Goal: Information Seeking & Learning: Learn about a topic

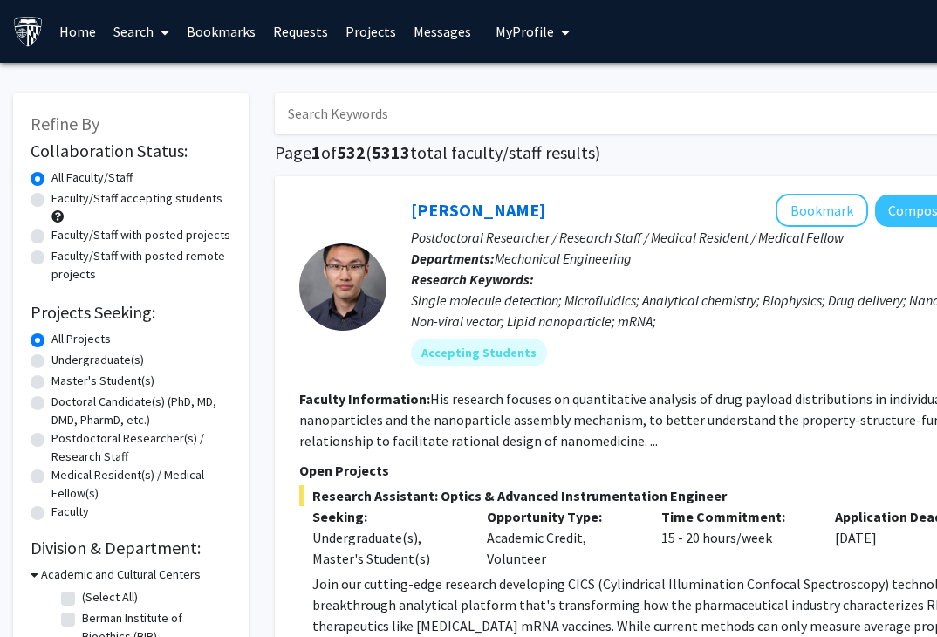
click at [355, 117] on input "Search Keywords" at bounding box center [617, 113] width 685 height 40
click at [559, 96] on input "Search Keywords" at bounding box center [617, 113] width 685 height 40
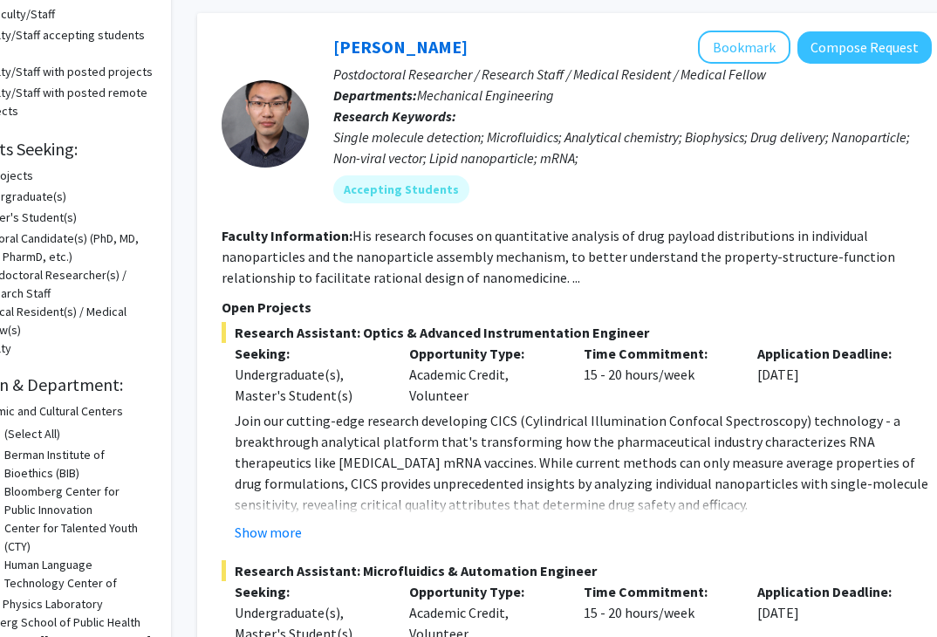
scroll to position [163, 92]
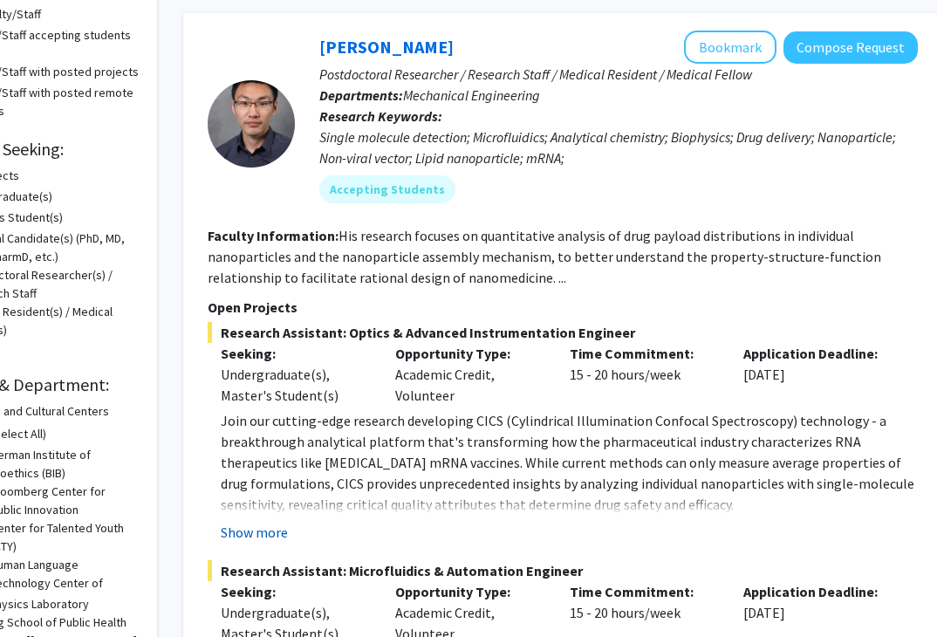
click at [254, 532] on button "Show more" at bounding box center [254, 532] width 67 height 21
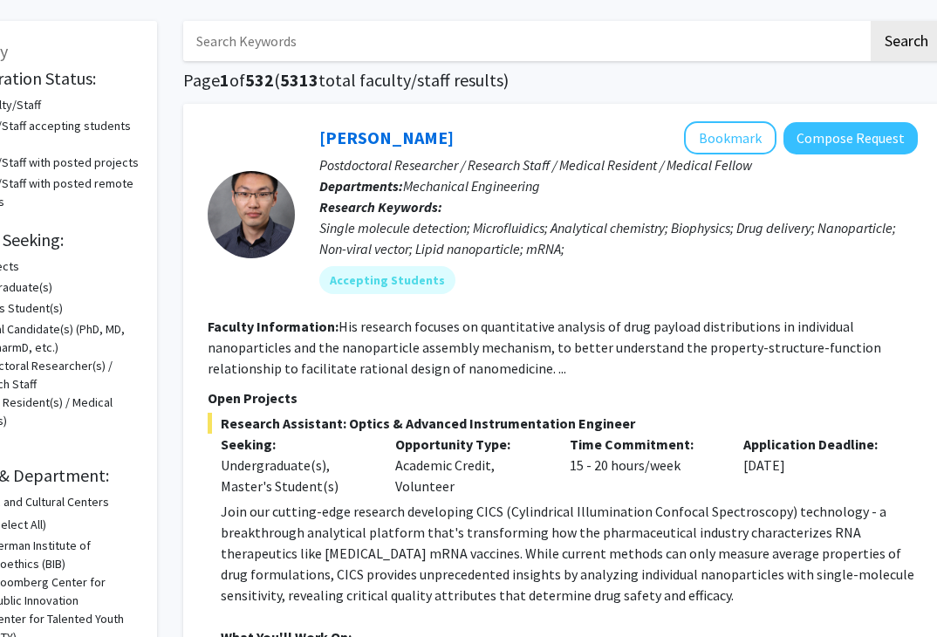
scroll to position [0, 92]
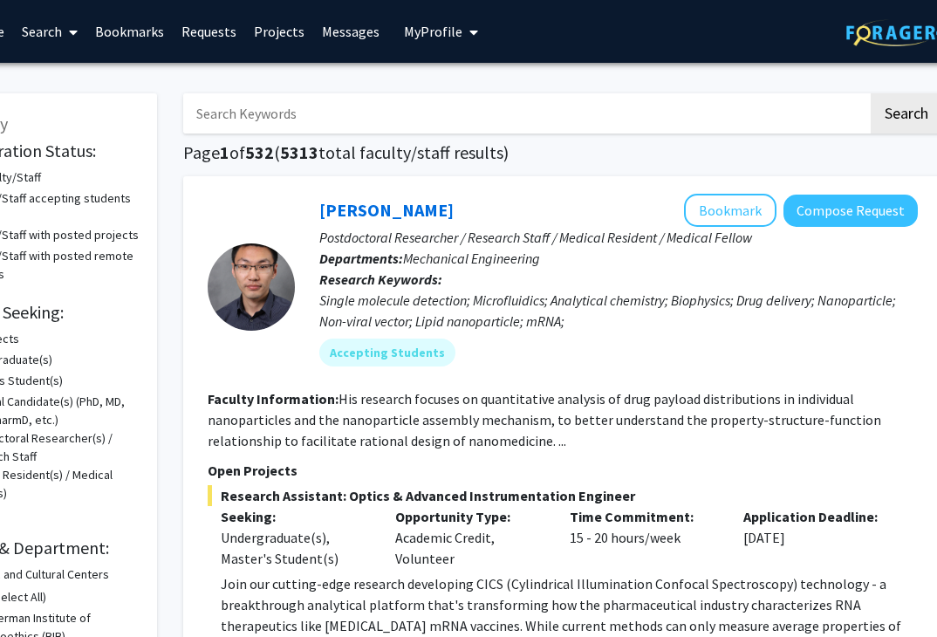
click at [322, 123] on input "Search Keywords" at bounding box center [525, 113] width 685 height 40
type input ","
click at [871, 93] on button "Search" at bounding box center [907, 113] width 72 height 40
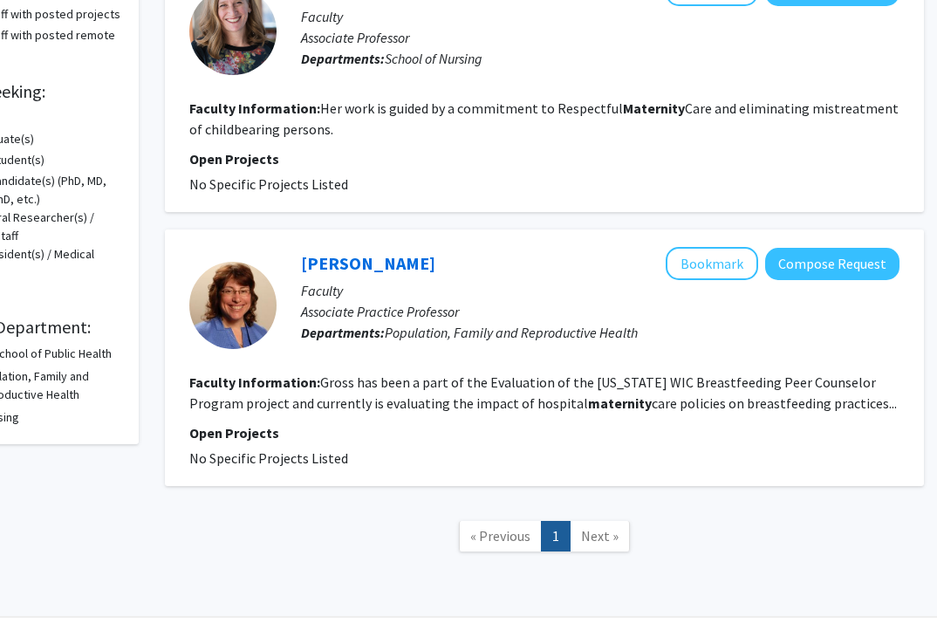
scroll to position [229, 110]
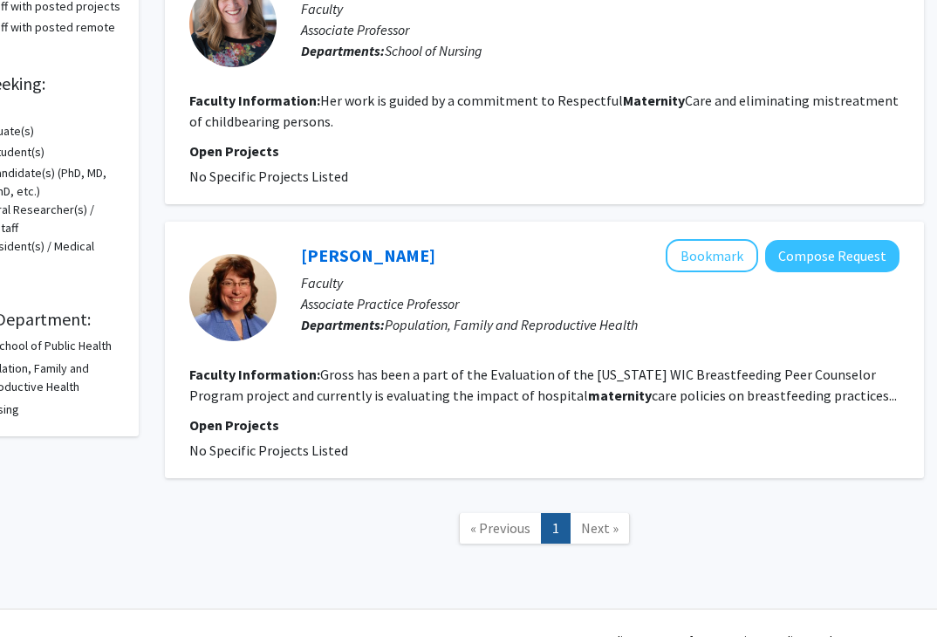
click at [592, 522] on span "Next »" at bounding box center [600, 527] width 38 height 17
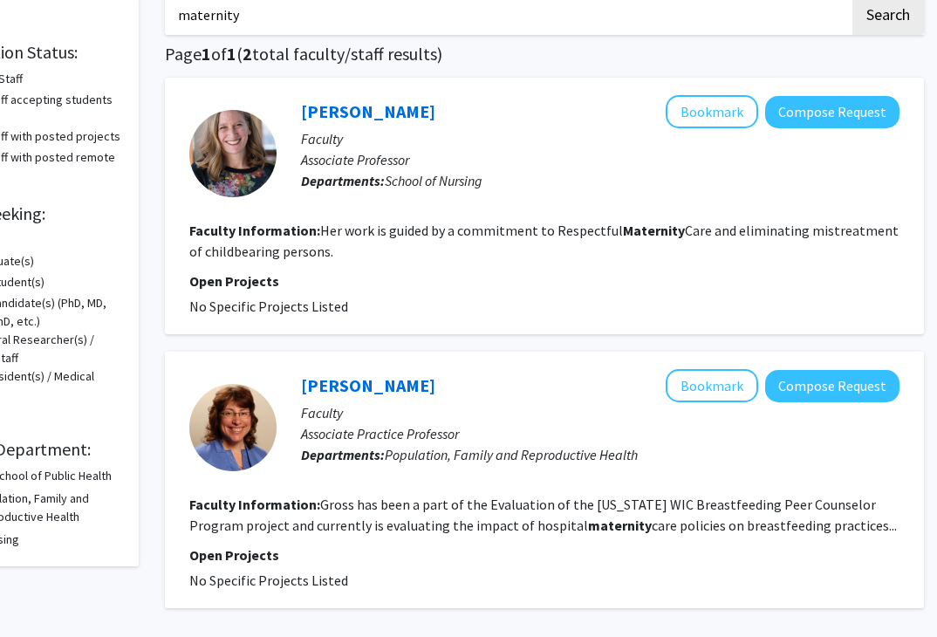
scroll to position [0, 110]
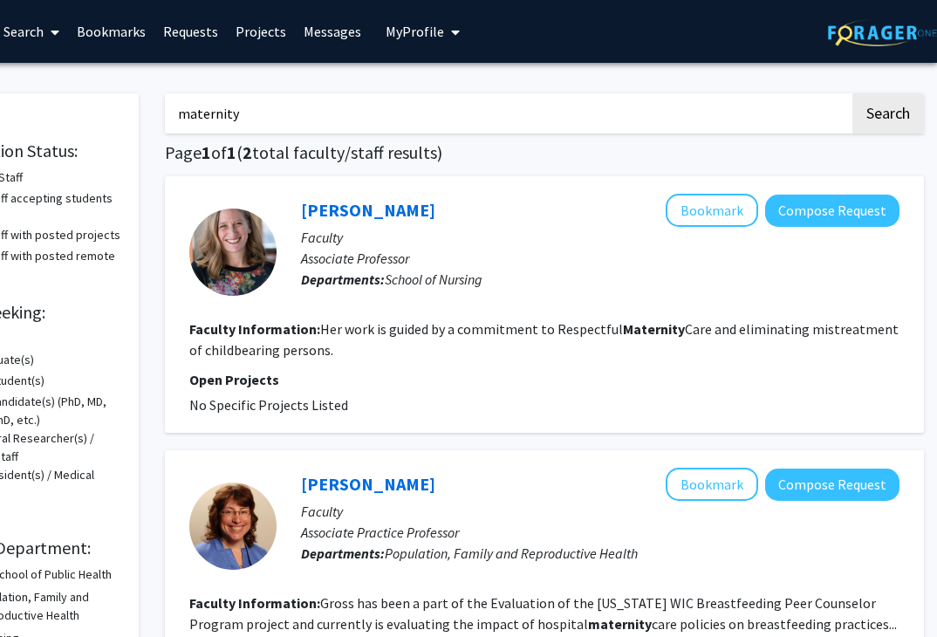
click at [273, 114] on input "maternity" at bounding box center [507, 113] width 685 height 40
type input "m"
type input "neonatal"
click at [852, 93] on button "Search" at bounding box center [888, 113] width 72 height 40
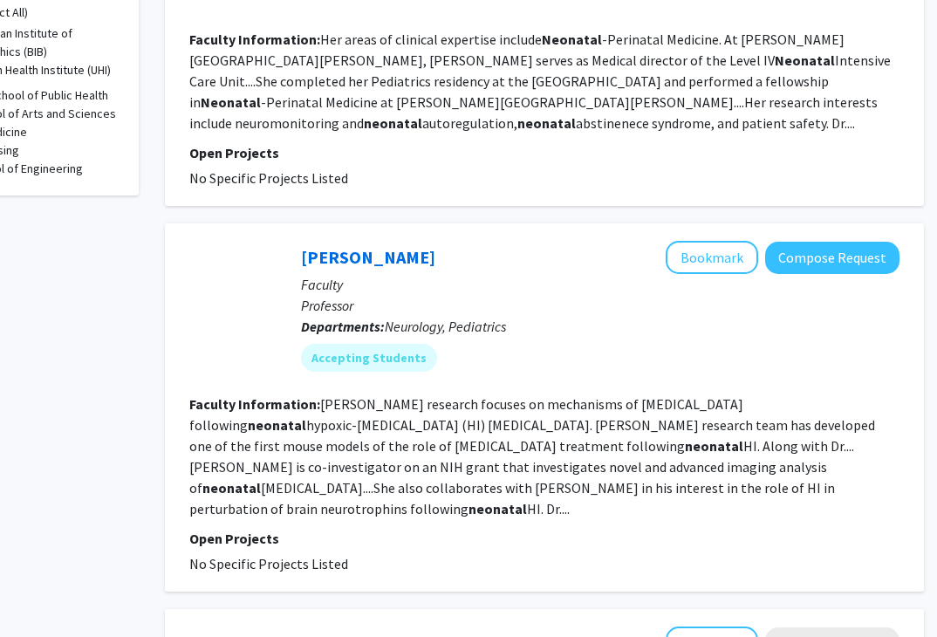
scroll to position [596, 110]
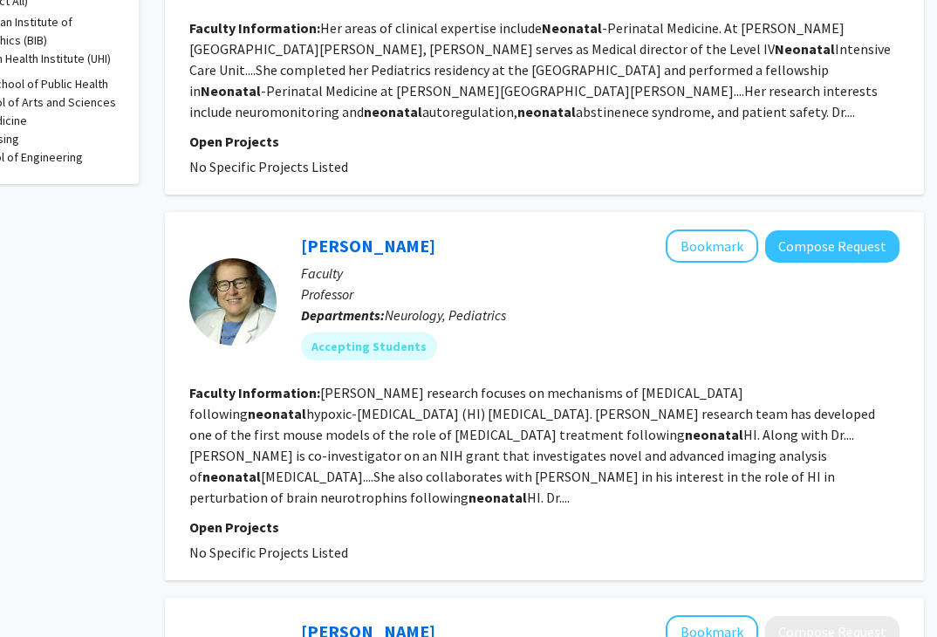
click at [347, 365] on div "[PERSON_NAME] Bookmark Compose Request Faculty Professor Departments: Neurology…" at bounding box center [588, 301] width 623 height 144
click at [347, 348] on mat-chip "Accepting Students" at bounding box center [369, 346] width 136 height 28
click at [352, 252] on link "[PERSON_NAME]" at bounding box center [368, 246] width 134 height 22
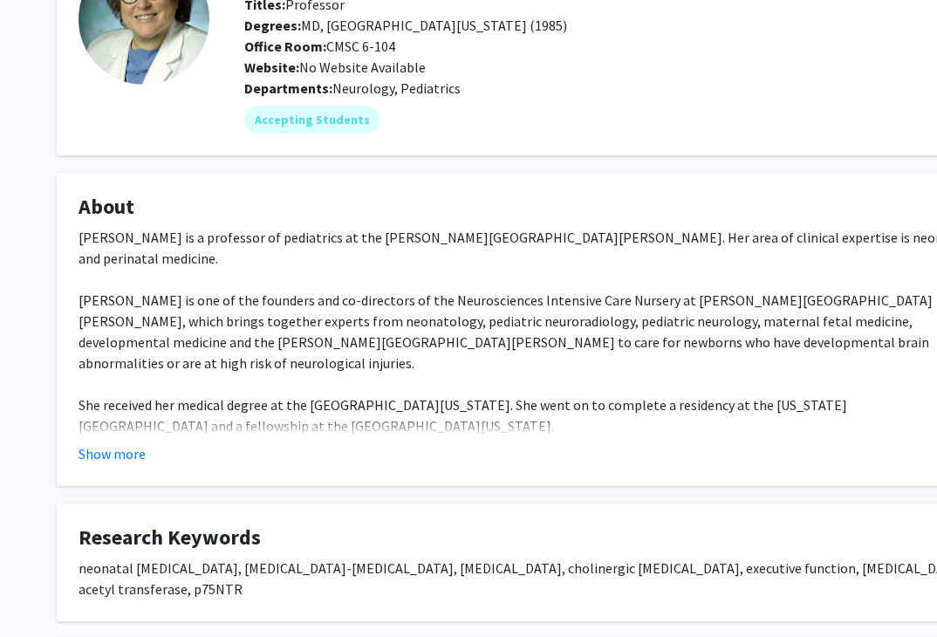
scroll to position [176, 0]
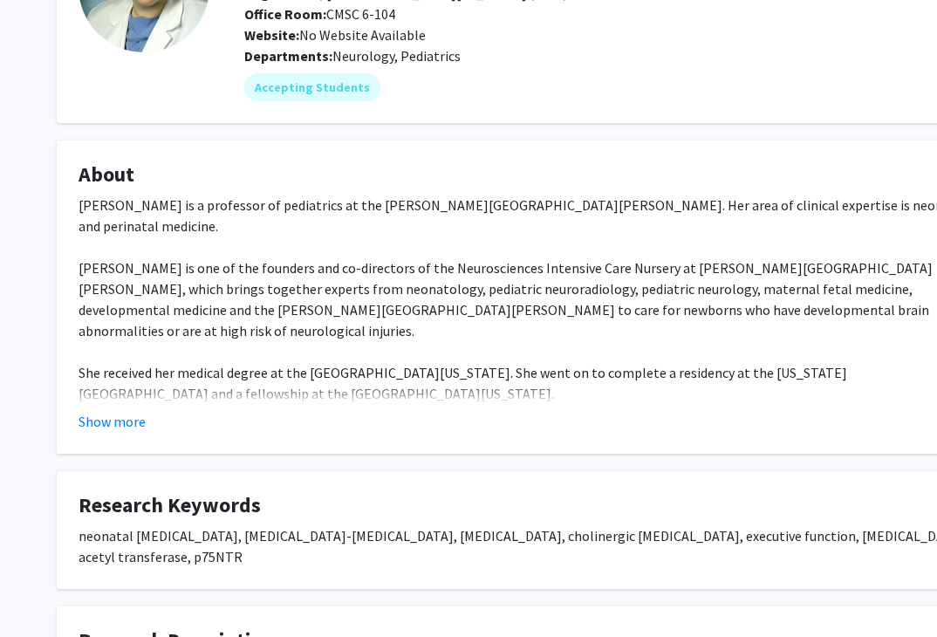
click at [76, 435] on fg-card "About [PERSON_NAME] is a professor of pediatrics at the [PERSON_NAME][GEOGRAPHI…" at bounding box center [524, 296] width 934 height 313
click at [111, 426] on button "Show more" at bounding box center [112, 421] width 67 height 21
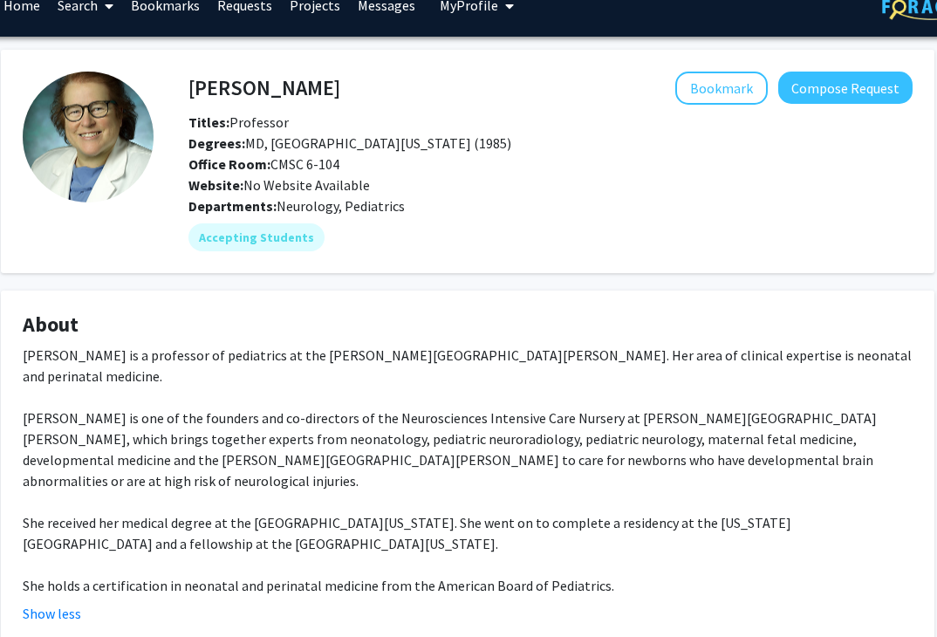
scroll to position [0, 56]
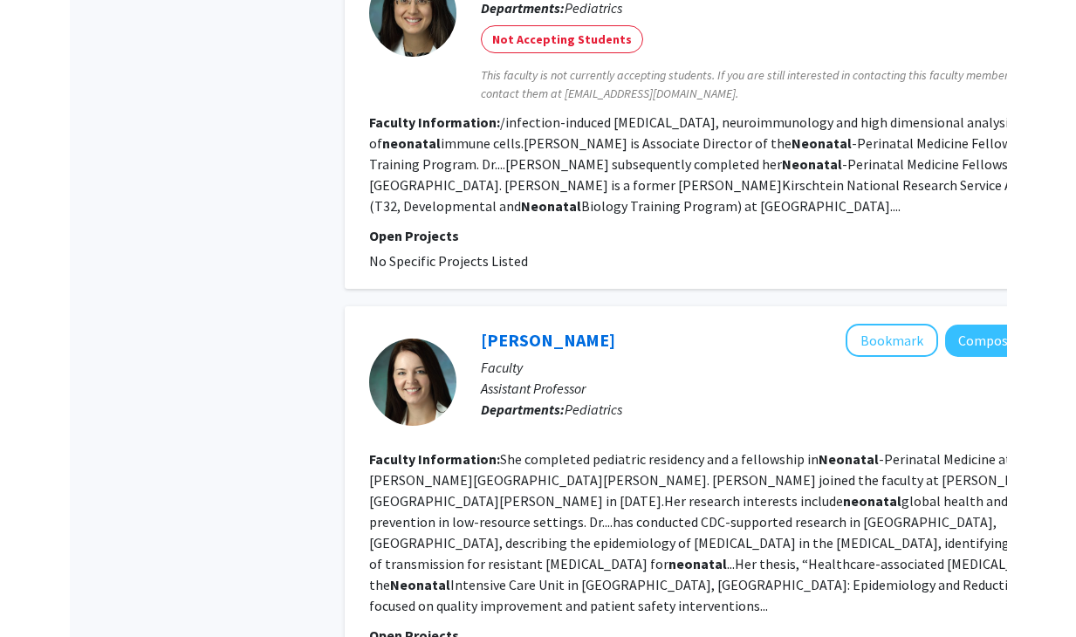
scroll to position [1298, 0]
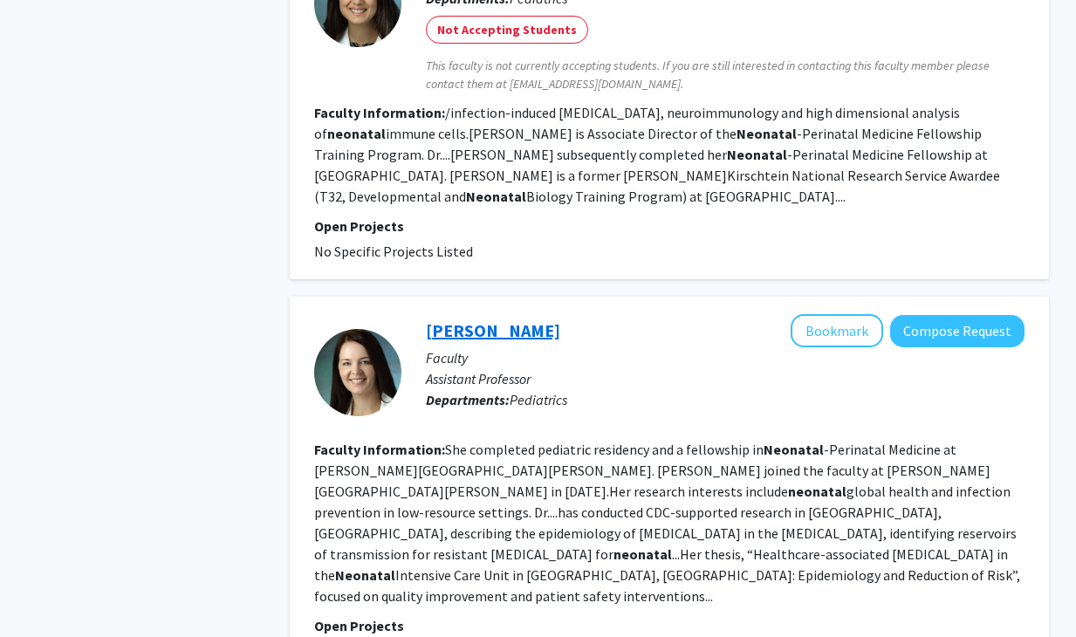
click at [479, 319] on link "[PERSON_NAME]" at bounding box center [493, 330] width 134 height 22
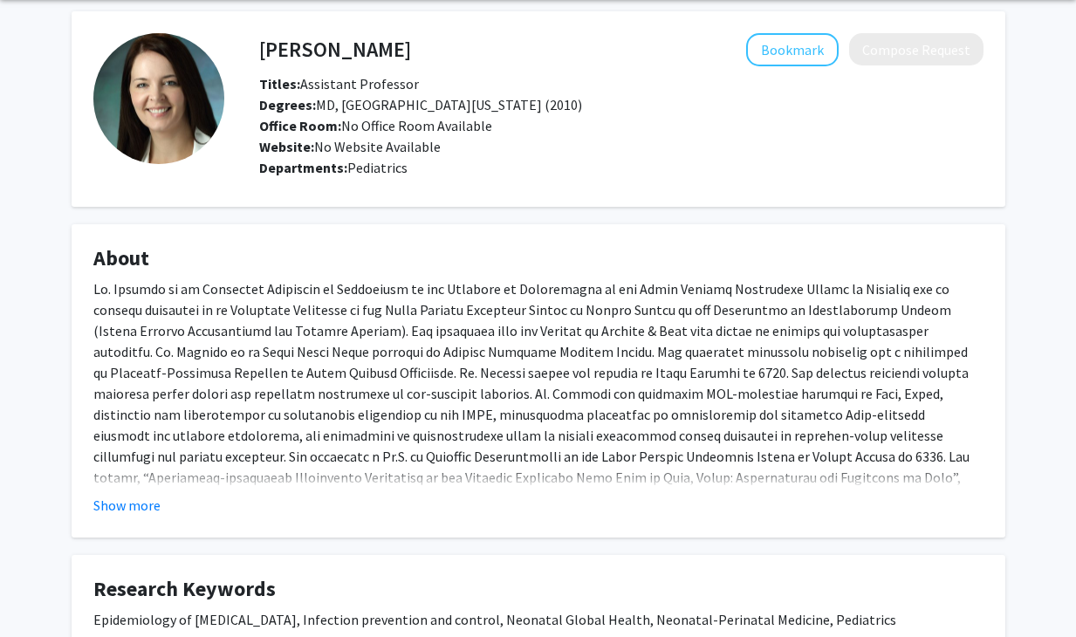
scroll to position [103, 0]
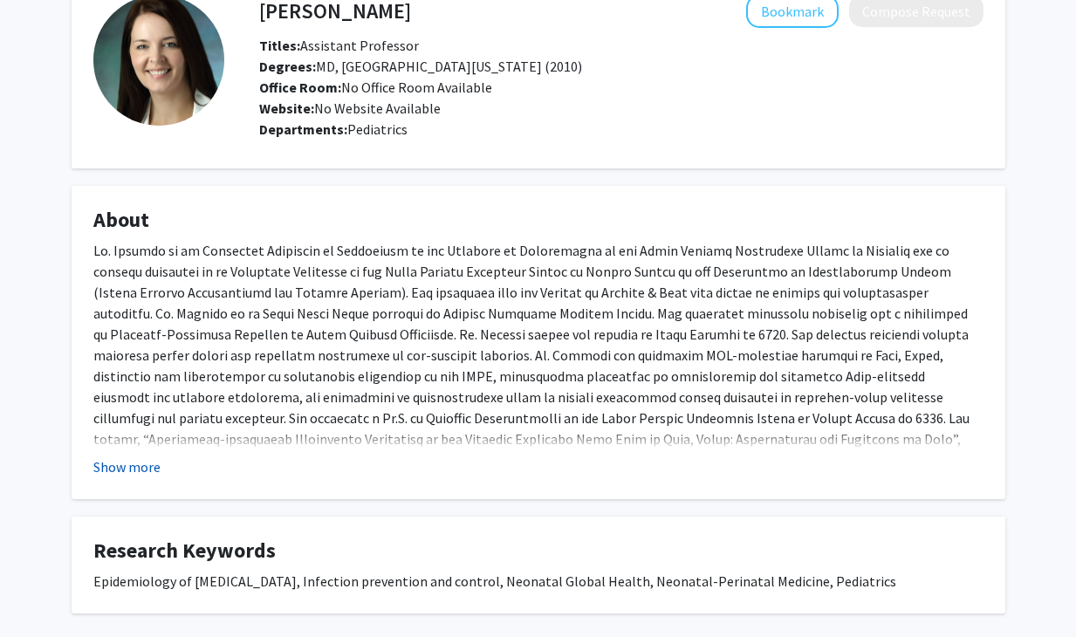
click at [107, 467] on button "Show more" at bounding box center [126, 466] width 67 height 21
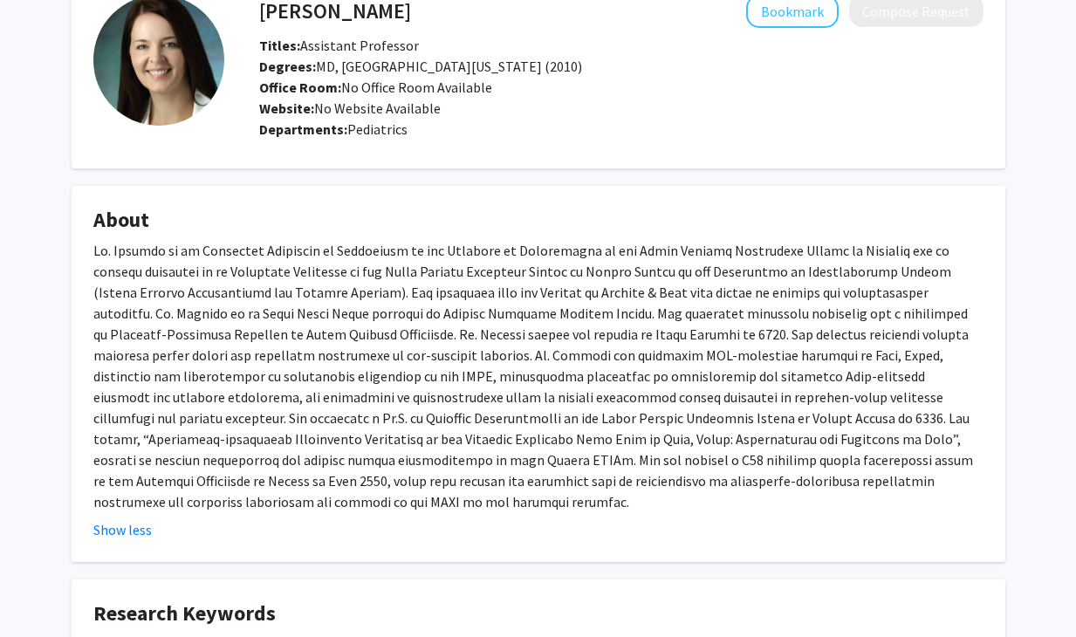
scroll to position [0, 0]
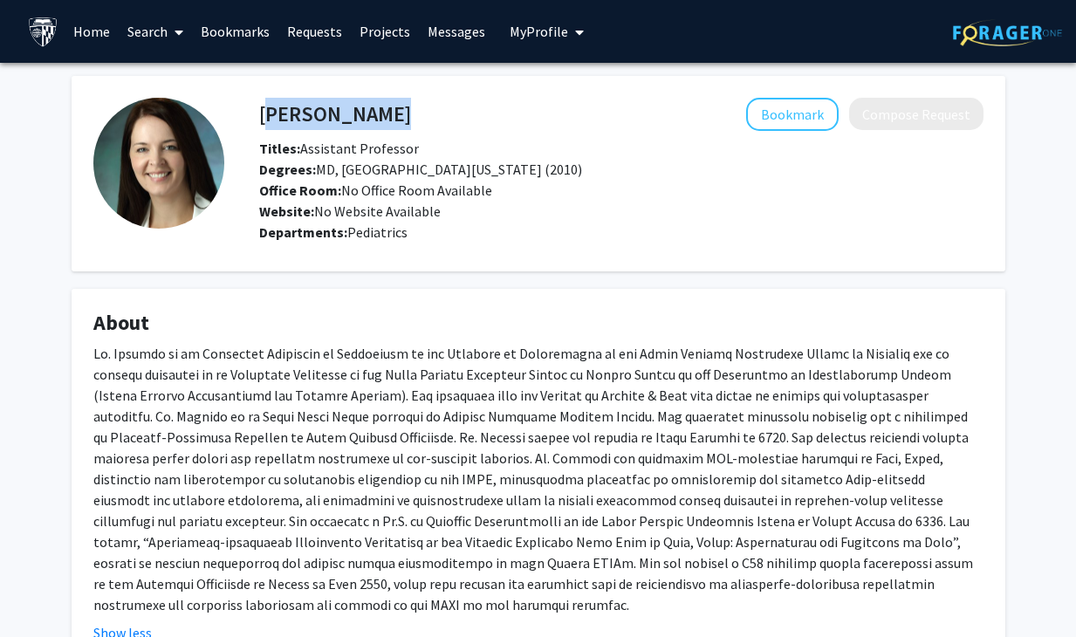
click at [260, 106] on div "[PERSON_NAME] Bookmark Compose Request" at bounding box center [621, 114] width 750 height 33
copy h4 "[PERSON_NAME]"
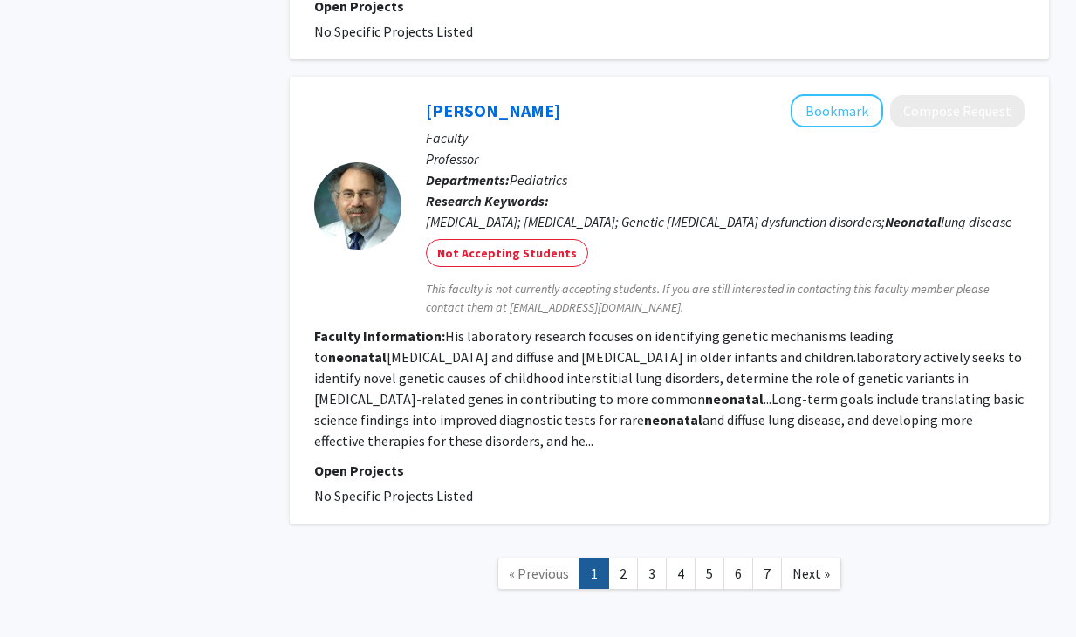
scroll to position [3302, 0]
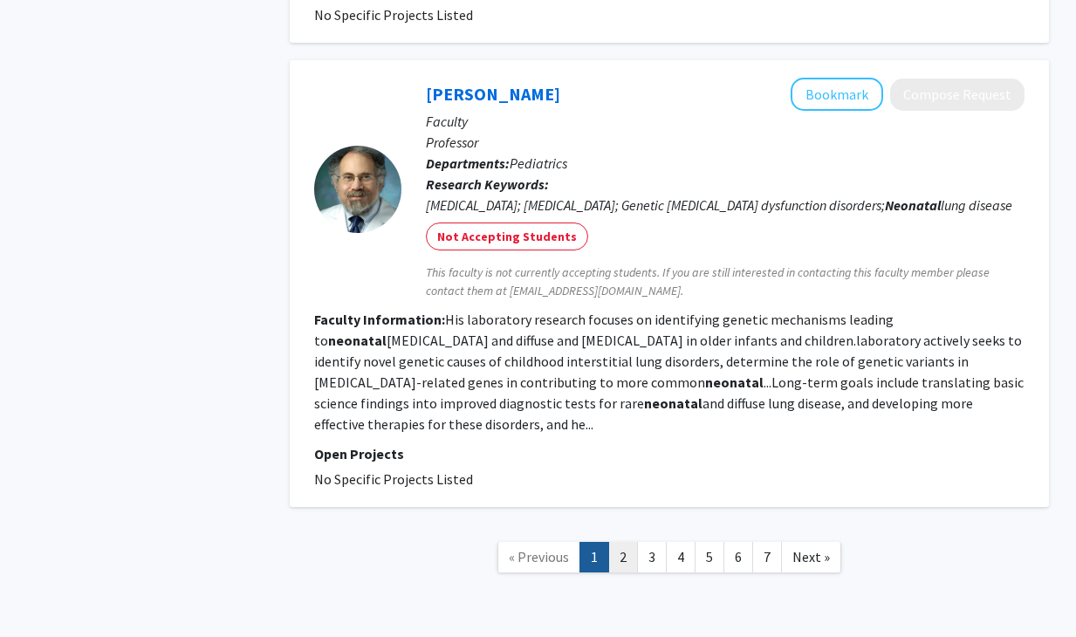
click at [623, 542] on link "2" at bounding box center [623, 557] width 30 height 31
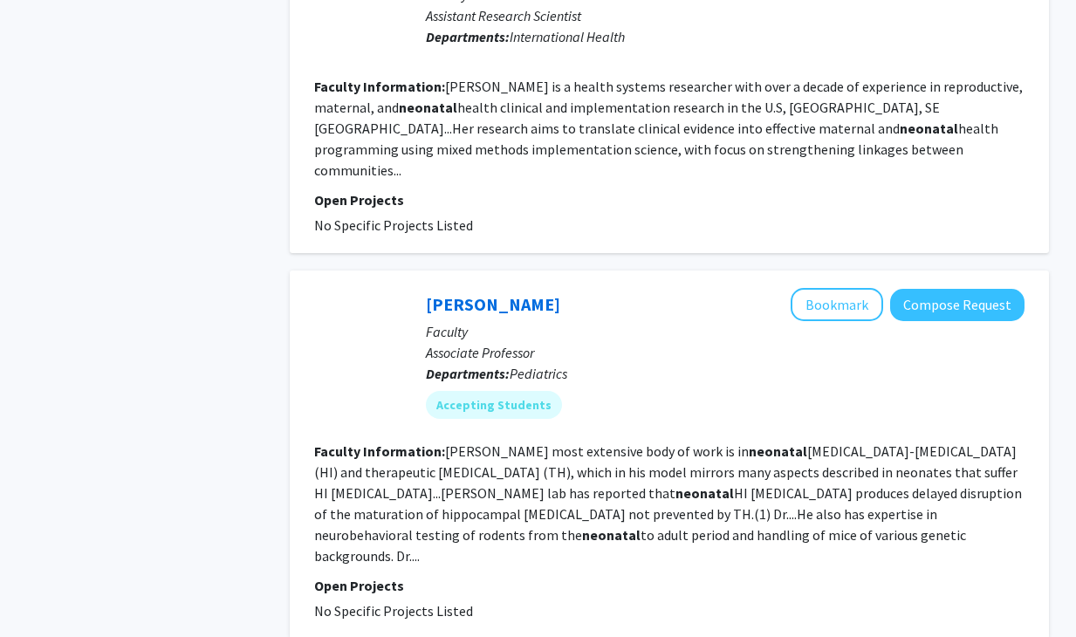
scroll to position [2816, 0]
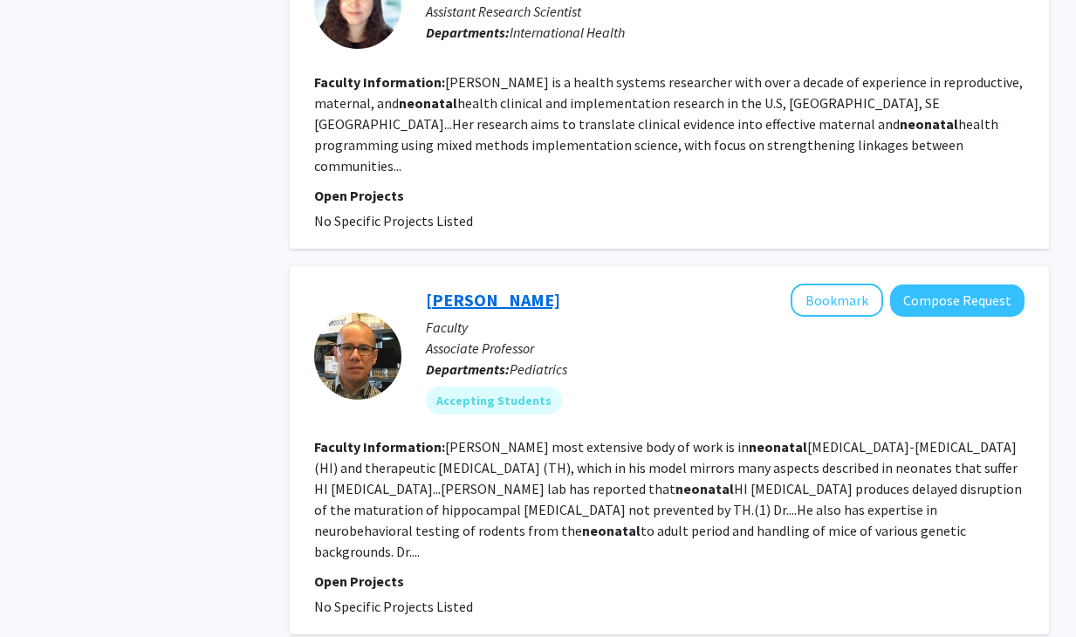
click at [535, 289] on link "[PERSON_NAME]" at bounding box center [493, 300] width 134 height 22
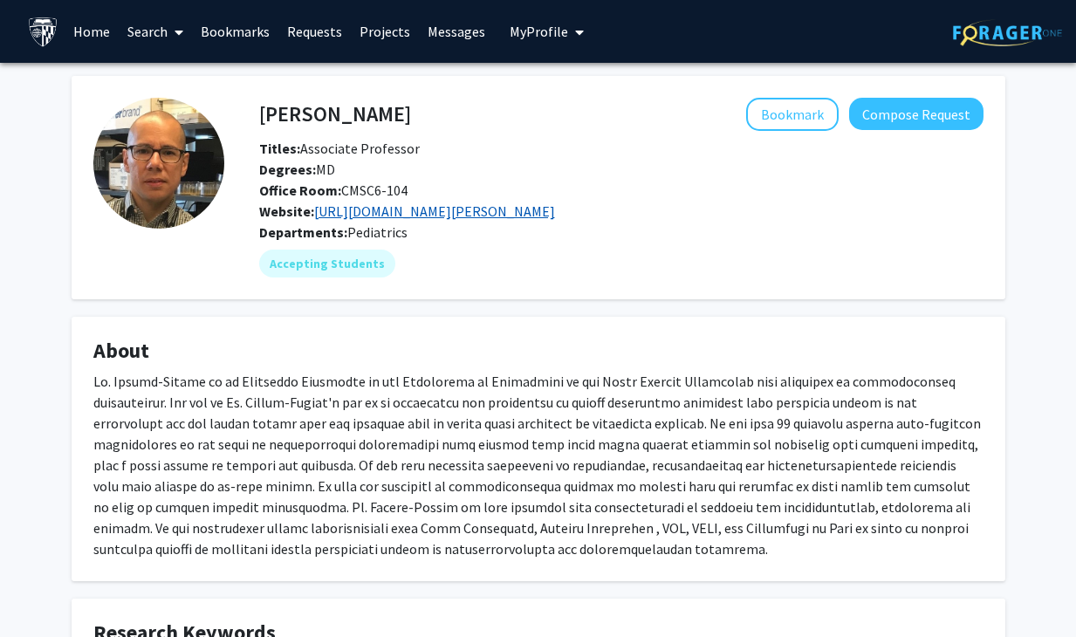
click at [454, 205] on link "[URL][DOMAIN_NAME][PERSON_NAME]" at bounding box center [434, 210] width 241 height 17
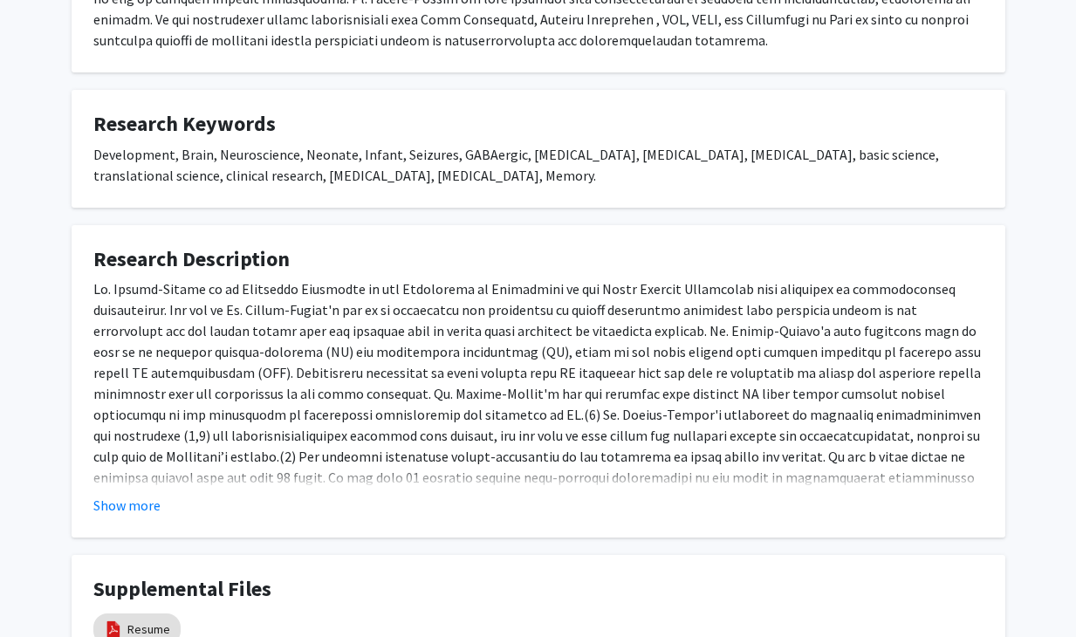
scroll to position [666, 0]
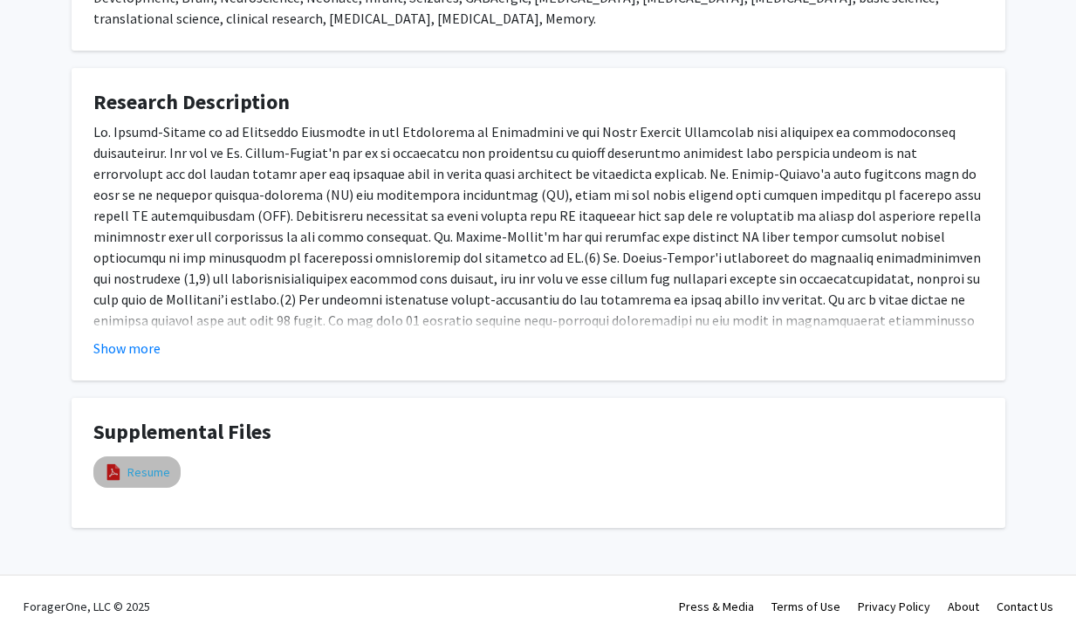
click at [146, 467] on link "Resume" at bounding box center [148, 472] width 43 height 18
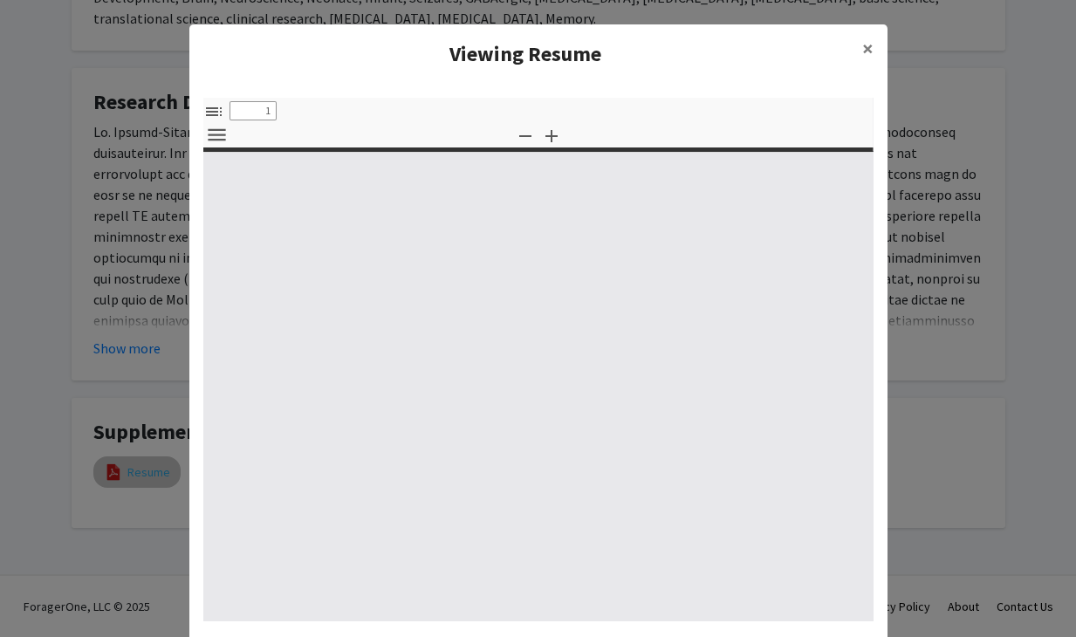
select select "custom"
type input "0"
select select "custom"
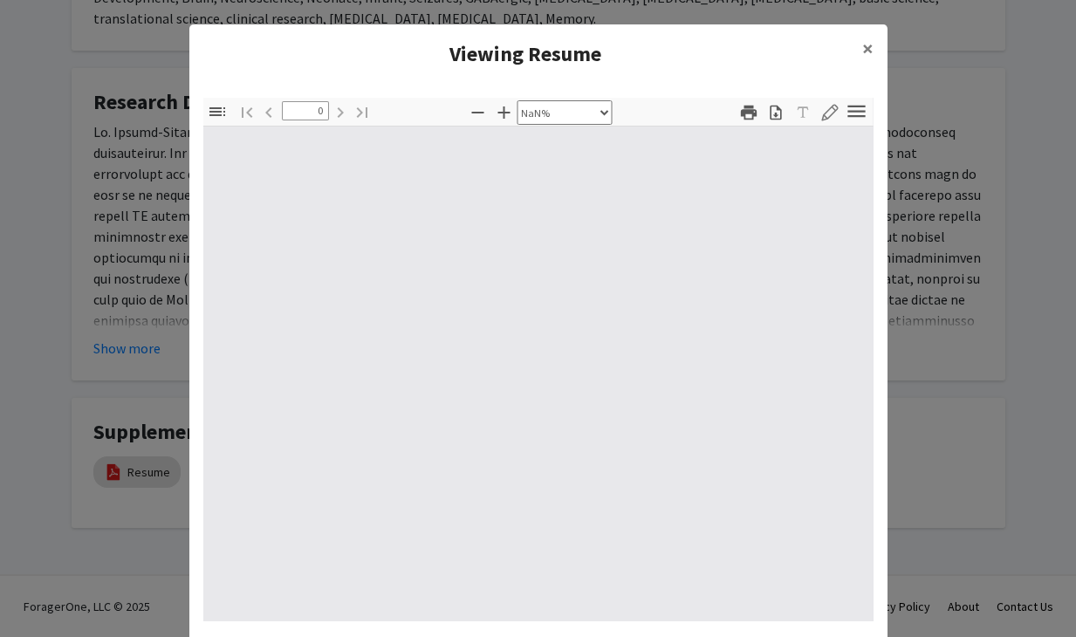
type input "1"
select select "auto"
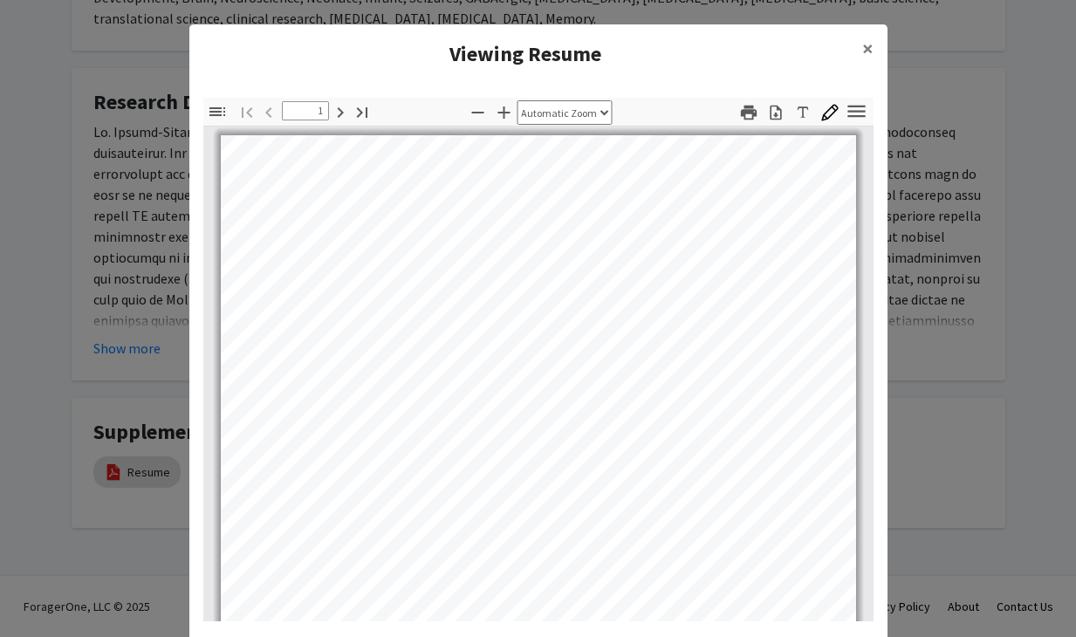
scroll to position [0, 0]
click at [861, 58] on button "×" at bounding box center [867, 48] width 39 height 49
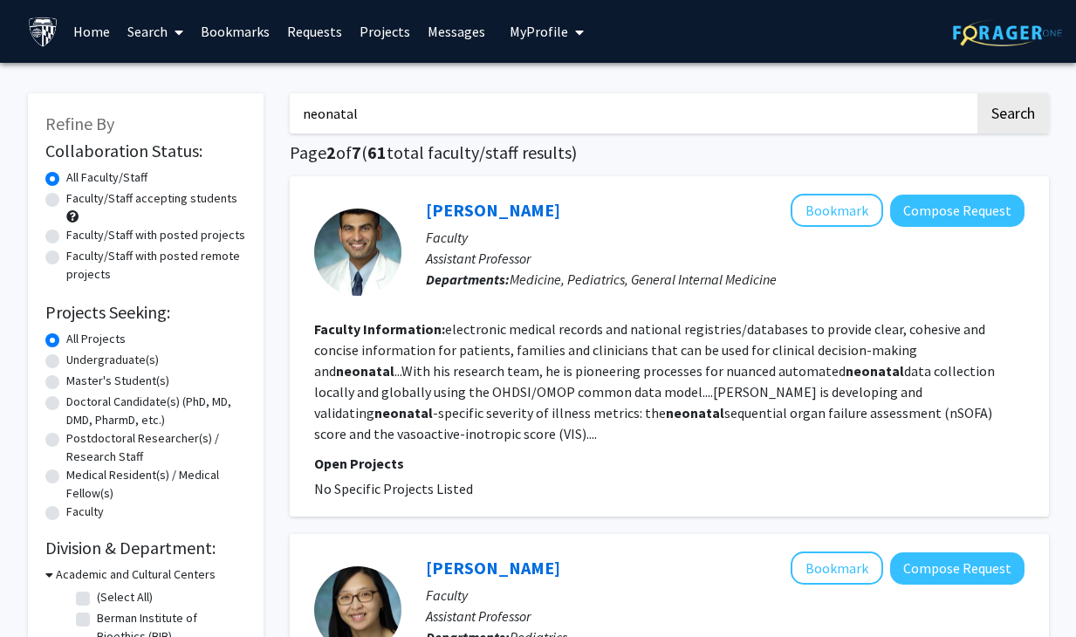
click at [138, 241] on label "Faculty/Staff with posted projects" at bounding box center [155, 235] width 179 height 18
click at [78, 237] on input "Faculty/Staff with posted projects" at bounding box center [71, 231] width 11 height 11
radio input "true"
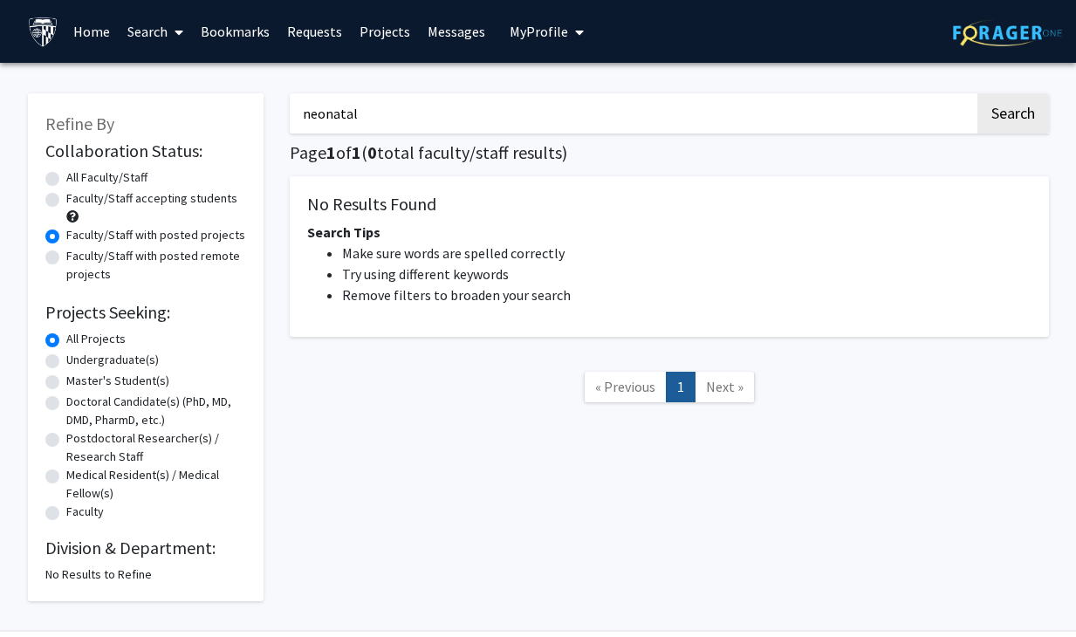
click at [123, 169] on label "All Faculty/Staff" at bounding box center [106, 177] width 81 height 18
click at [78, 169] on input "All Faculty/Staff" at bounding box center [71, 173] width 11 height 11
radio input "true"
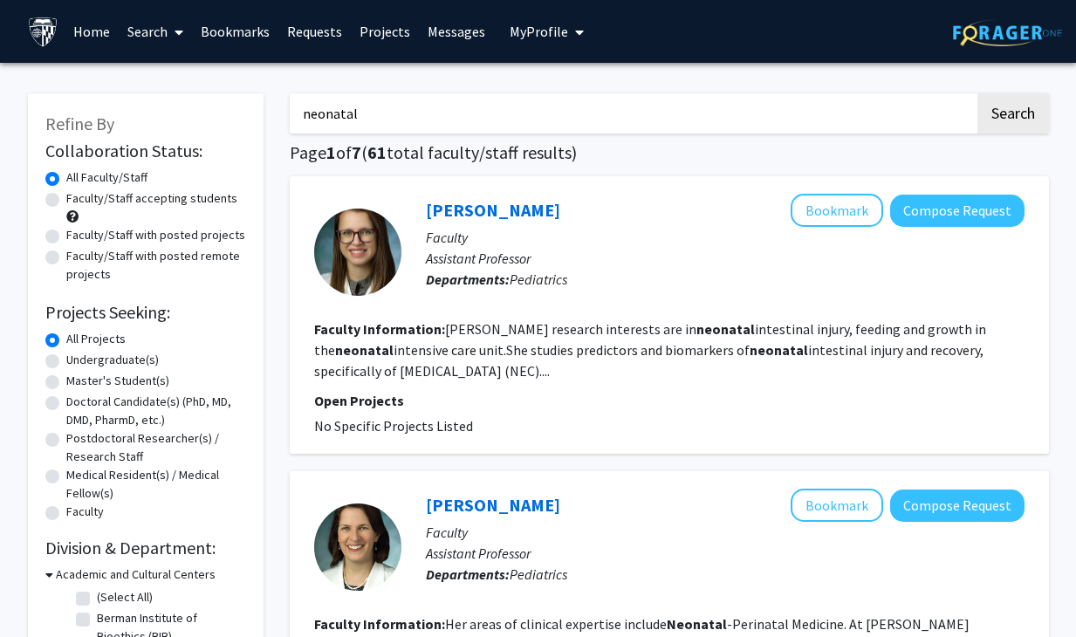
click at [119, 361] on label "Undergraduate(s)" at bounding box center [112, 360] width 92 height 18
click at [78, 361] on input "Undergraduate(s)" at bounding box center [71, 356] width 11 height 11
radio input "true"
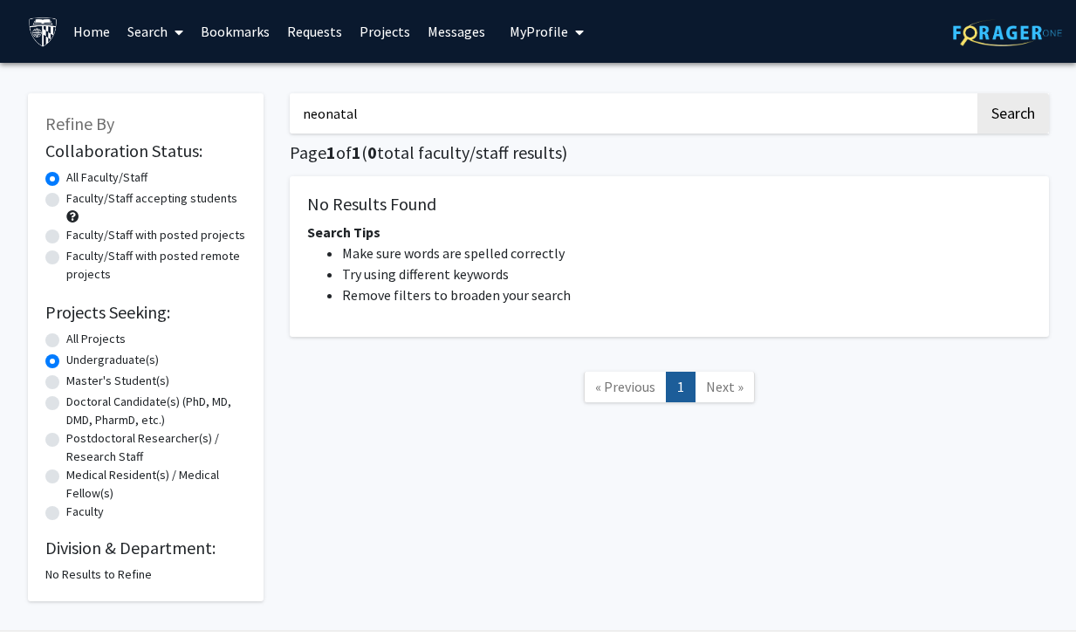
click at [93, 335] on label "All Projects" at bounding box center [95, 339] width 59 height 18
click at [78, 335] on input "All Projects" at bounding box center [71, 335] width 11 height 11
radio input "true"
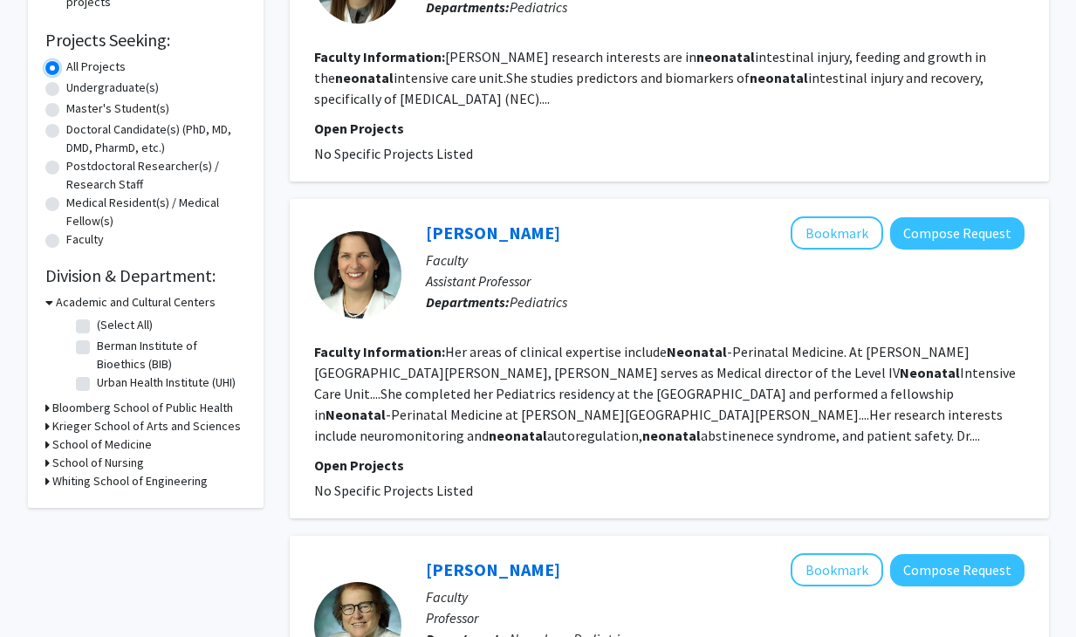
scroll to position [285, 0]
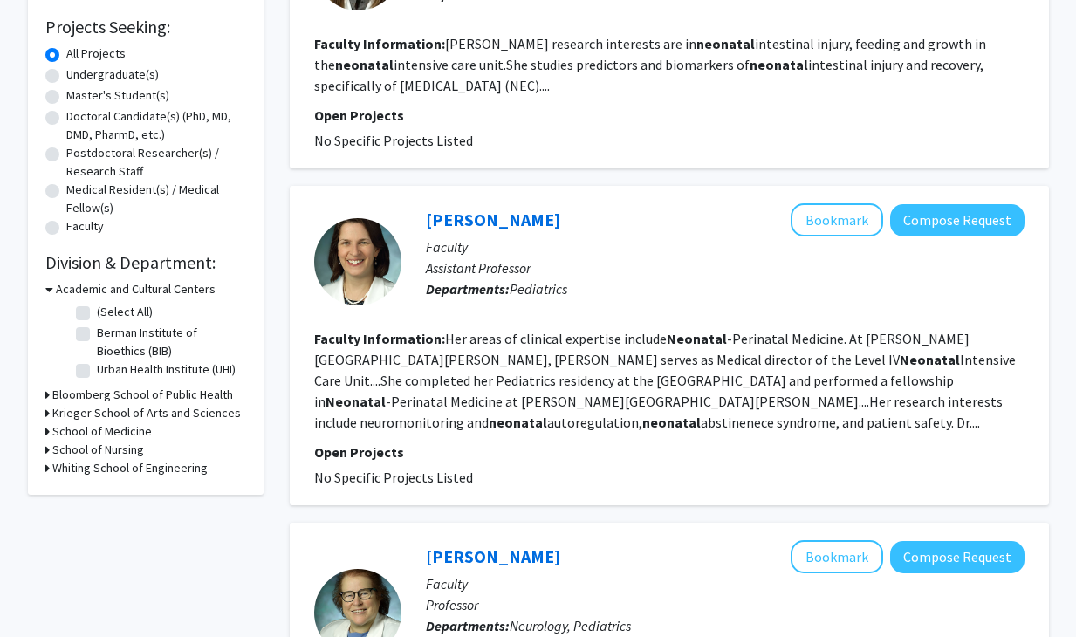
click at [116, 391] on h3 "Bloomberg School of Public Health" at bounding box center [142, 395] width 181 height 18
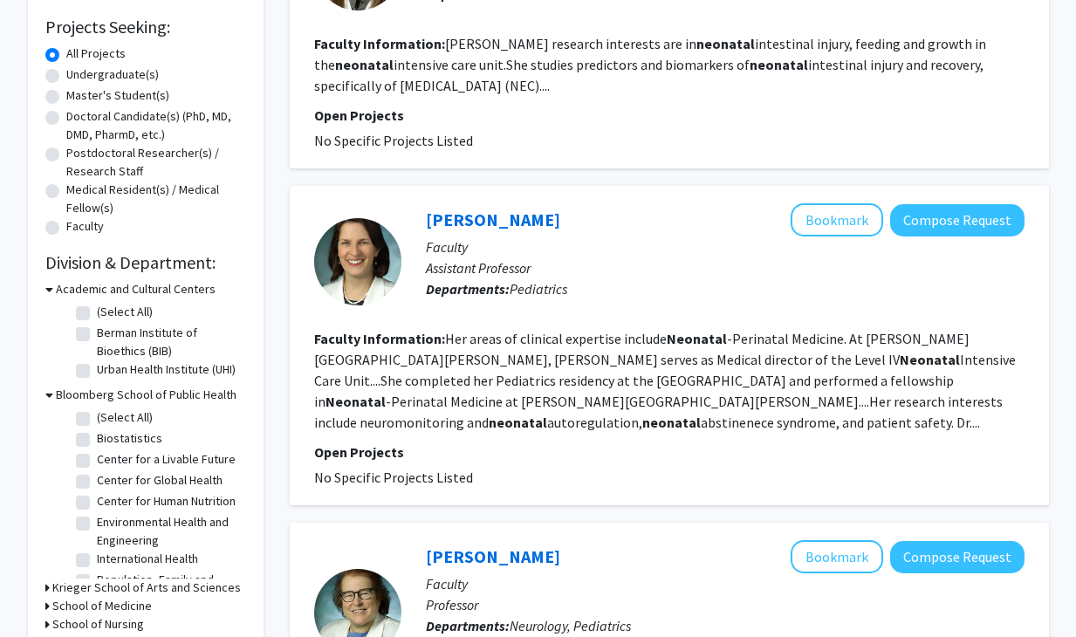
click at [116, 391] on h3 "Bloomberg School of Public Health" at bounding box center [146, 395] width 181 height 18
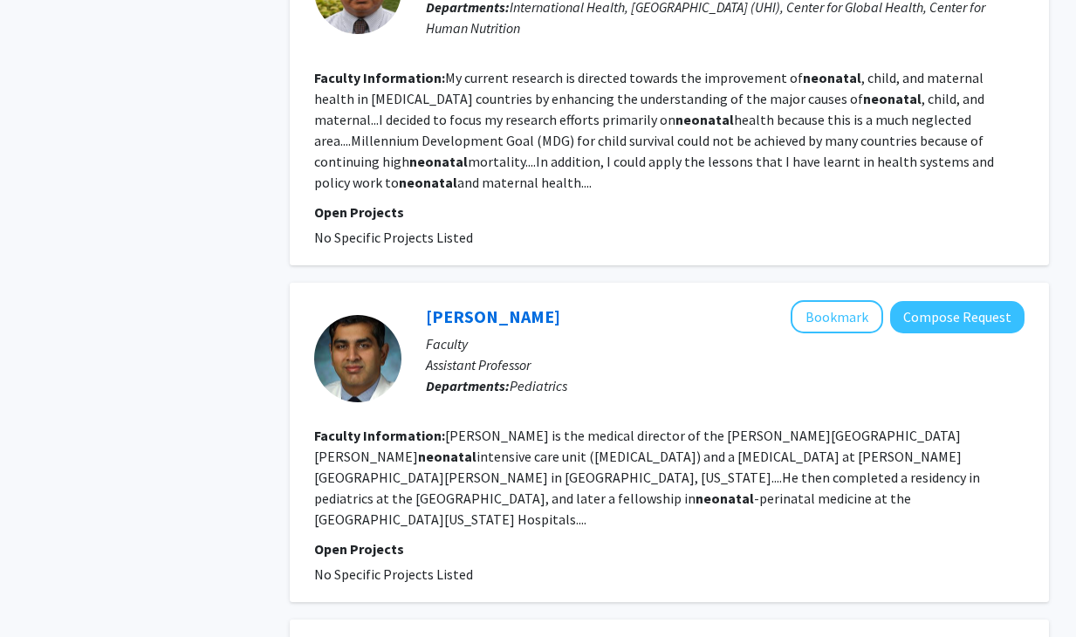
scroll to position [3302, 0]
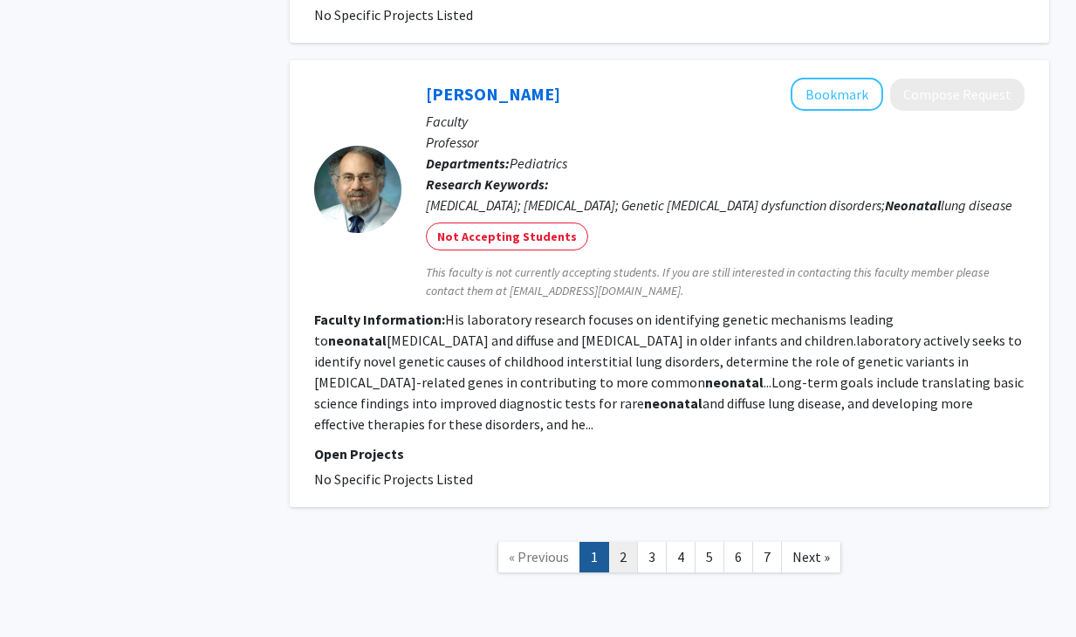
click at [616, 542] on link "2" at bounding box center [623, 557] width 30 height 31
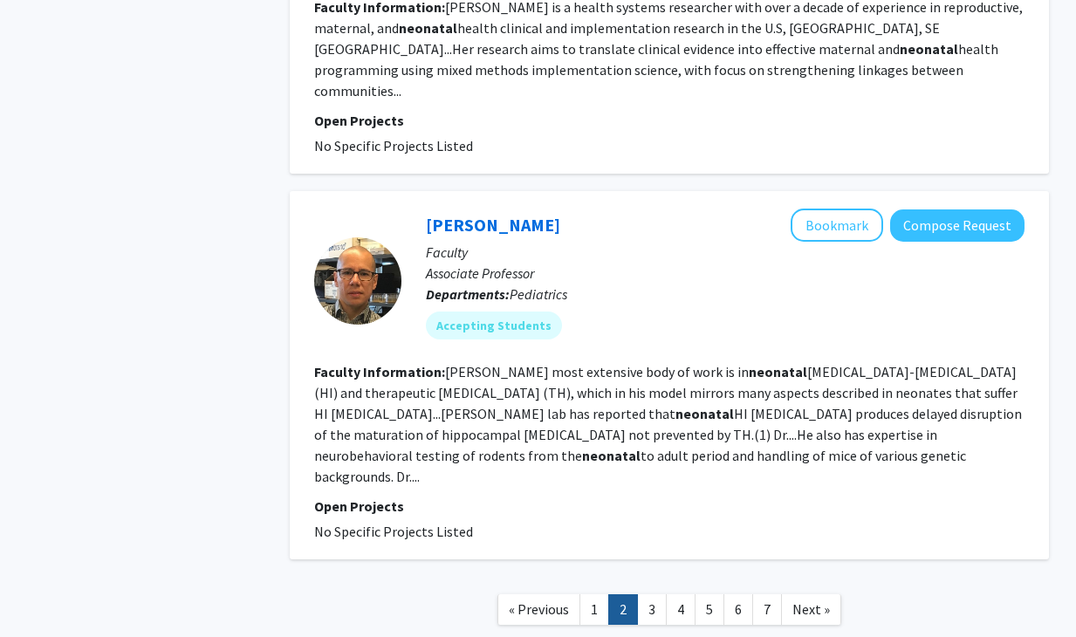
scroll to position [2901, 0]
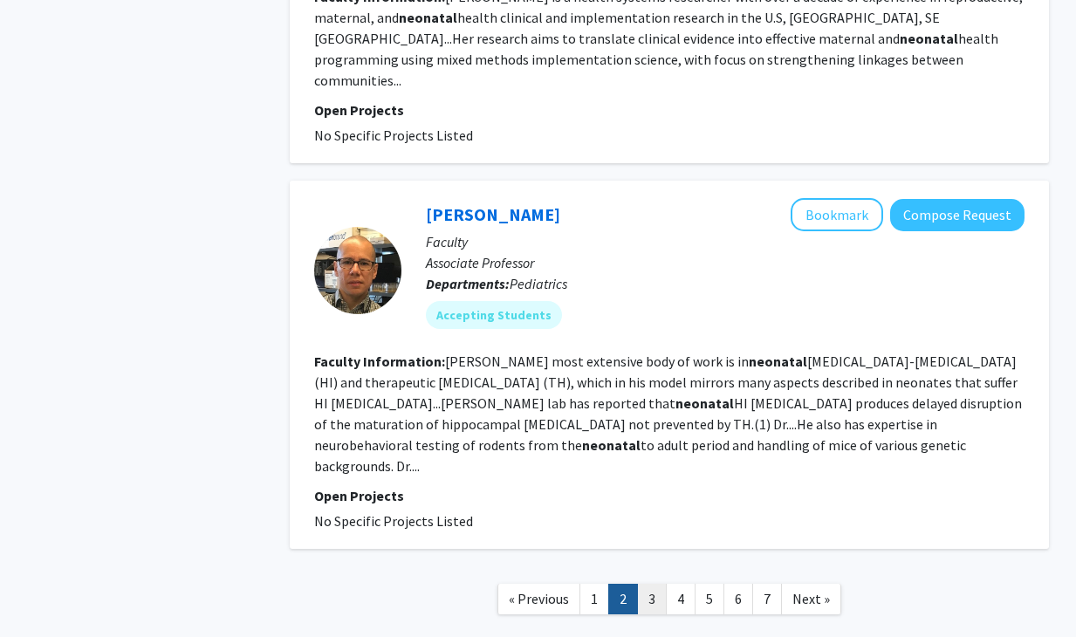
click at [647, 584] on link "3" at bounding box center [652, 599] width 30 height 31
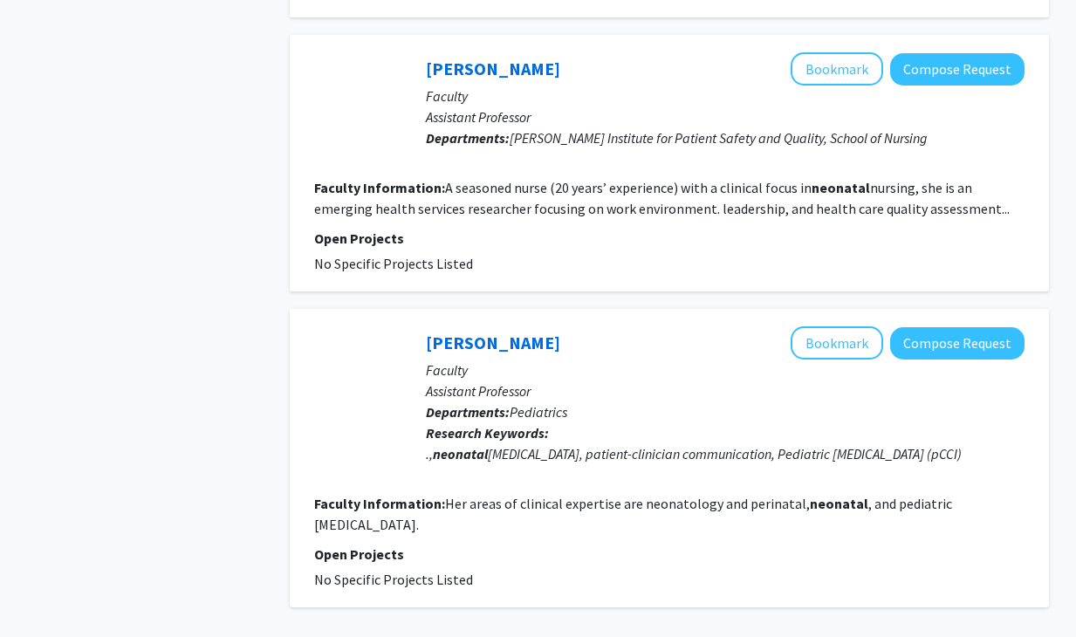
scroll to position [2702, 0]
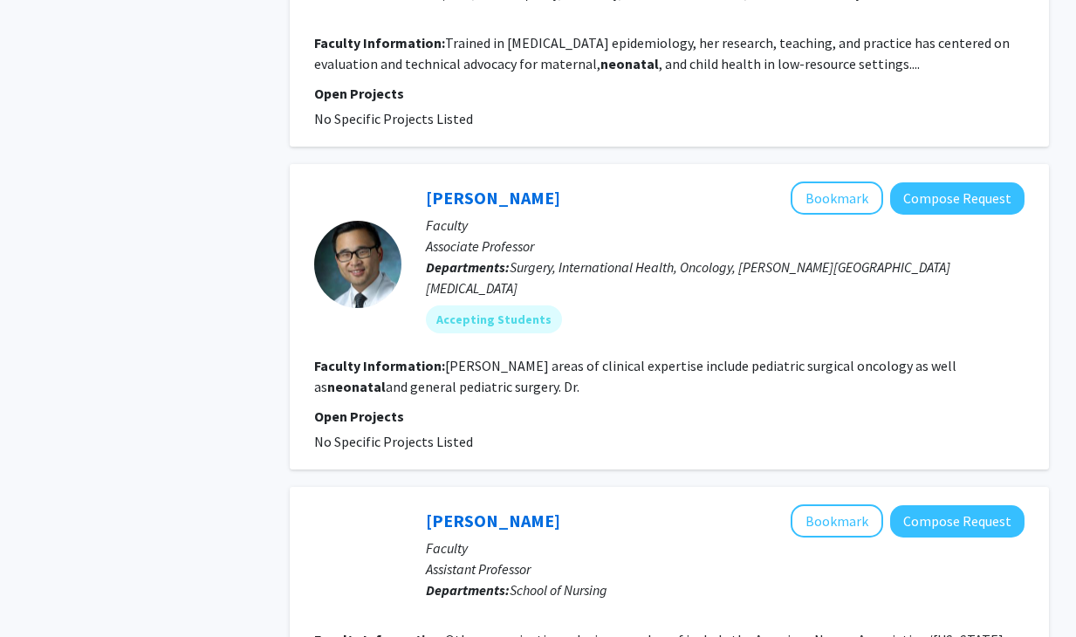
scroll to position [2727, 0]
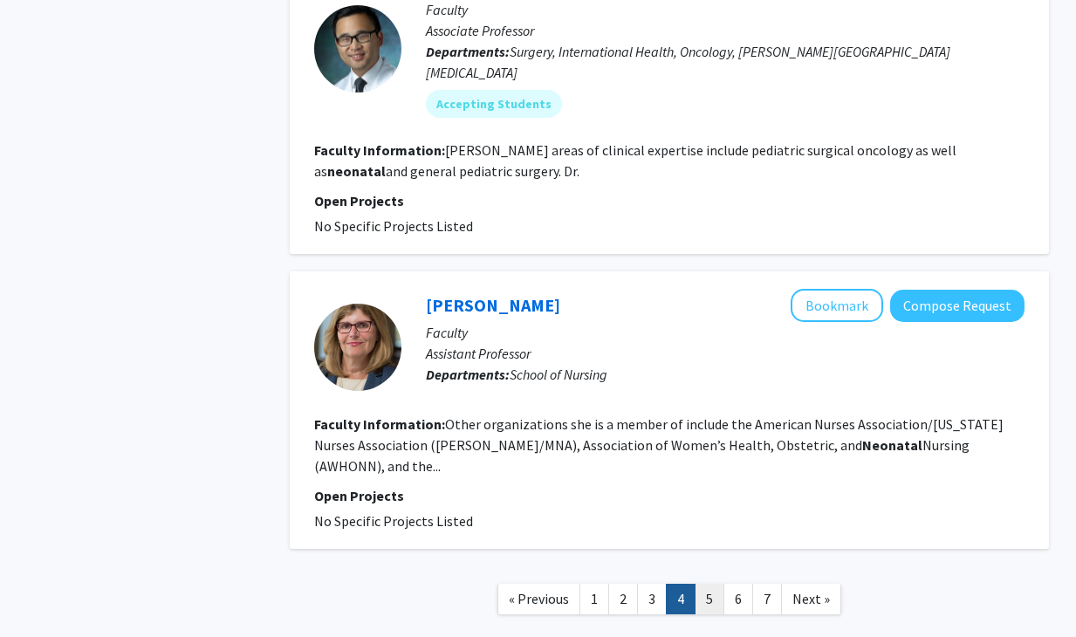
click at [702, 584] on link "5" at bounding box center [710, 599] width 30 height 31
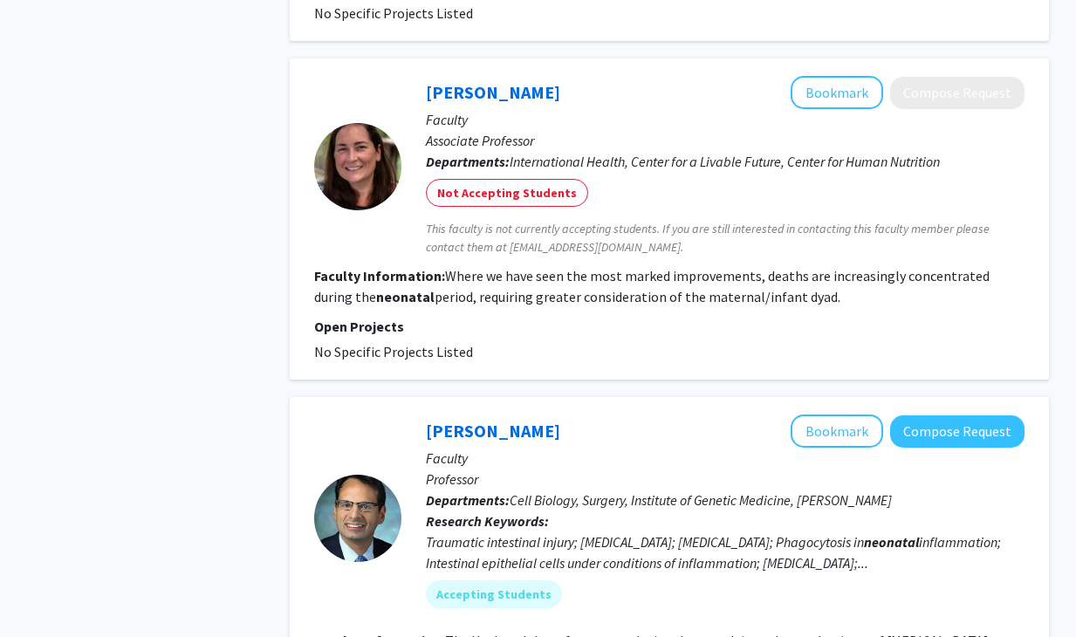
scroll to position [1251, 0]
